Goal: Navigation & Orientation: Find specific page/section

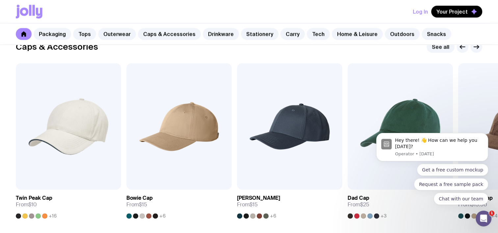
scroll to position [955, 0]
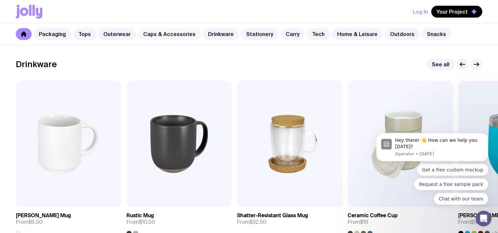
click at [167, 36] on link "Caps & Accessories" at bounding box center [169, 34] width 63 height 12
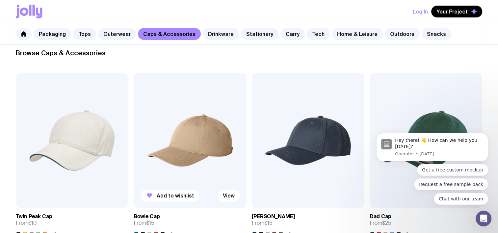
scroll to position [230, 0]
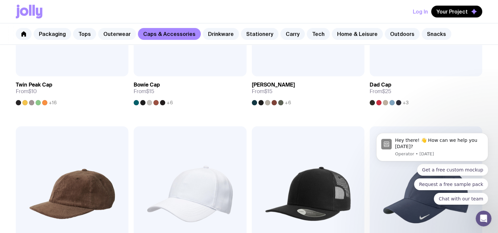
click at [114, 38] on link "Outerwear" at bounding box center [117, 34] width 38 height 12
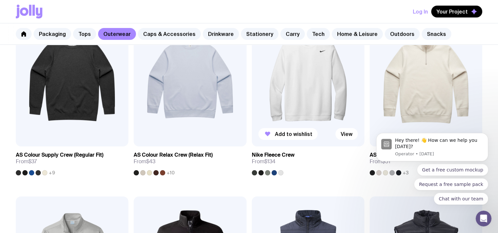
scroll to position [165, 0]
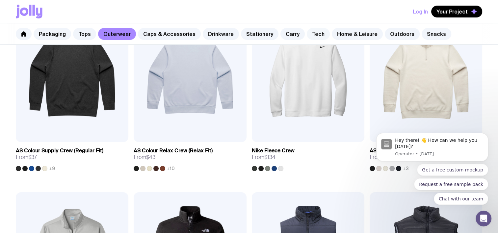
click at [311, 36] on link "Tech" at bounding box center [318, 34] width 23 height 12
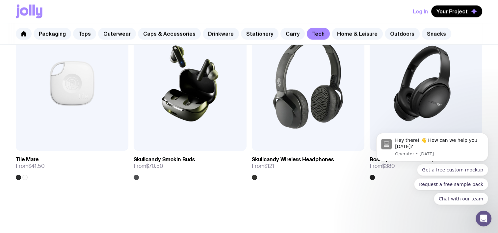
scroll to position [1227, 0]
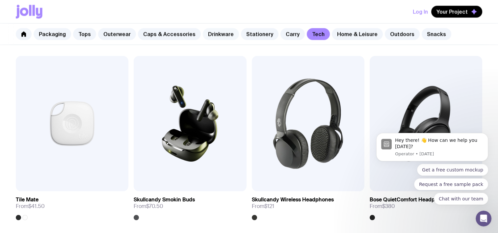
click at [216, 34] on link "Drinkware" at bounding box center [221, 34] width 36 height 12
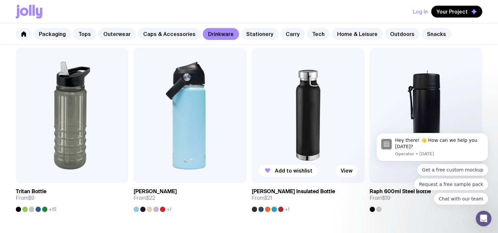
scroll to position [691, 0]
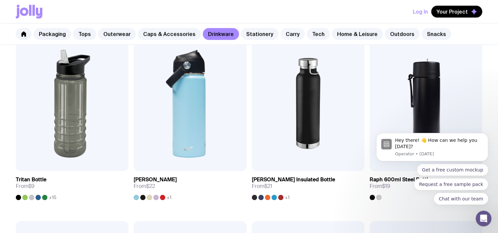
click at [287, 32] on link "Carry" at bounding box center [292, 34] width 24 height 12
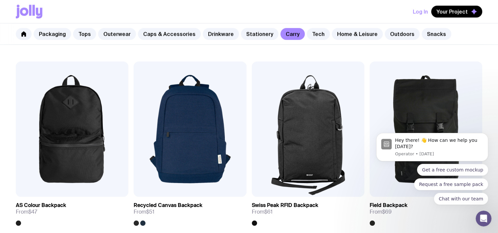
scroll to position [494, 0]
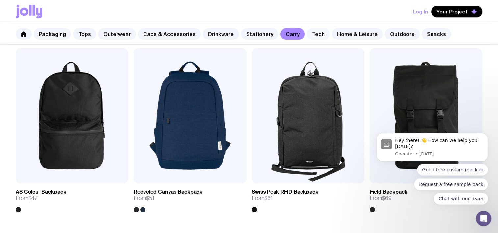
click at [308, 33] on link "Tech" at bounding box center [318, 34] width 23 height 12
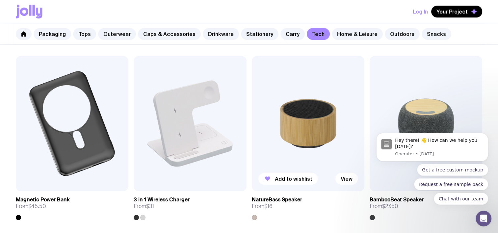
scroll to position [494, 0]
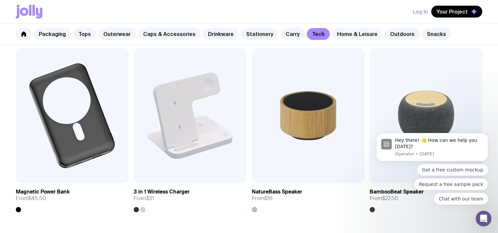
click at [353, 32] on link "Home & Leisure" at bounding box center [357, 34] width 51 height 12
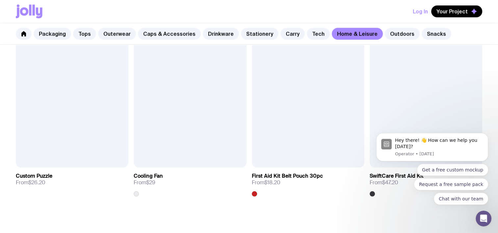
scroll to position [1448, 0]
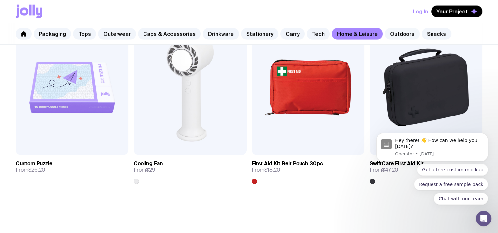
click at [392, 32] on link "Outdoors" at bounding box center [402, 34] width 35 height 12
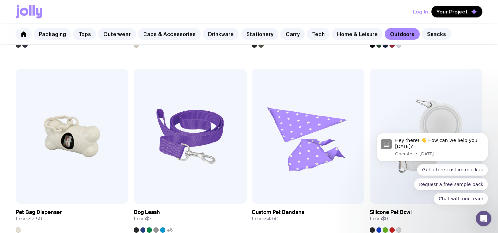
scroll to position [922, 0]
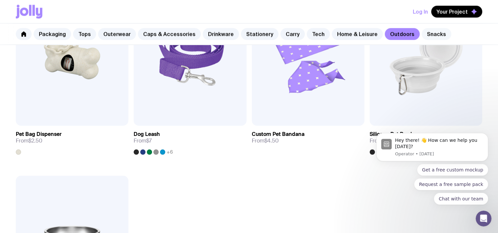
click at [425, 30] on link "Snacks" at bounding box center [437, 34] width 30 height 12
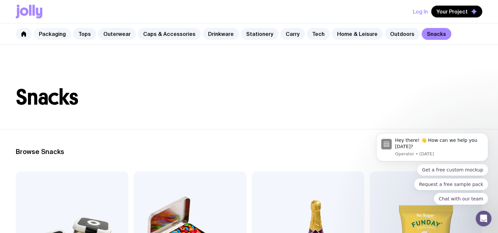
drag, startPoint x: 54, startPoint y: 37, endPoint x: 58, endPoint y: 36, distance: 3.5
click at [54, 37] on link "Packaging" at bounding box center [53, 34] width 38 height 12
click at [88, 34] on link "Tops" at bounding box center [84, 34] width 23 height 12
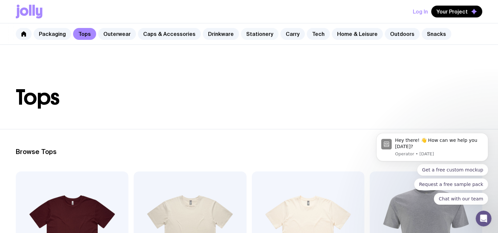
click at [262, 34] on link "Stationery" at bounding box center [260, 34] width 38 height 12
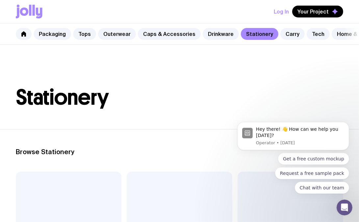
click at [273, 41] on div "Packaging Tops Outerwear Caps & Accessories Drinkware Stationery Carry Tech Hom…" at bounding box center [179, 33] width 359 height 21
click at [281, 35] on link "Carry" at bounding box center [292, 34] width 24 height 12
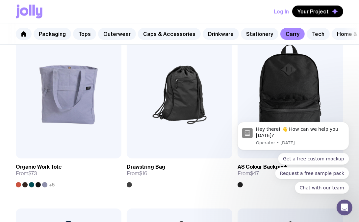
scroll to position [691, 0]
